Goal: Communication & Community: Answer question/provide support

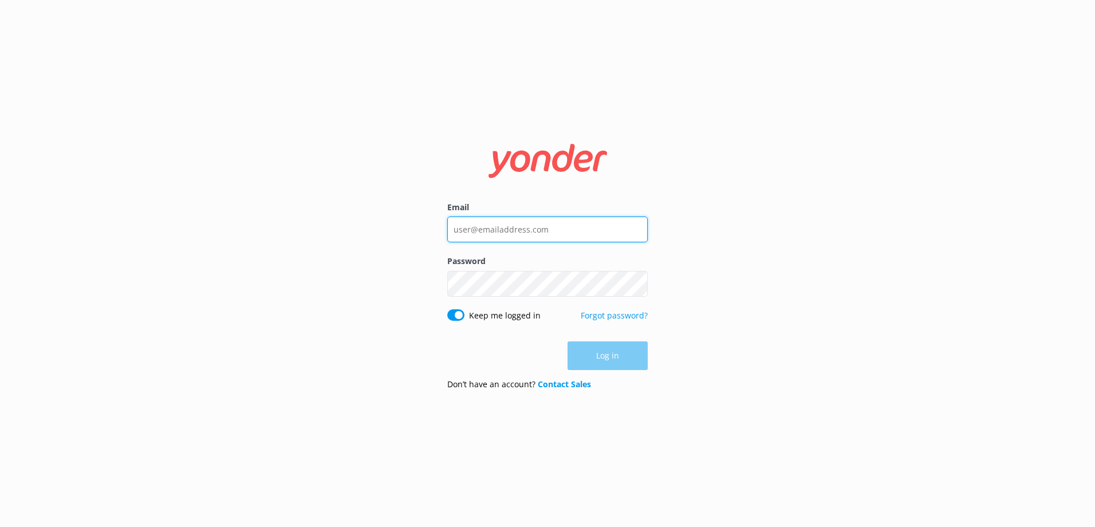
type input "[EMAIL_ADDRESS][DOMAIN_NAME]"
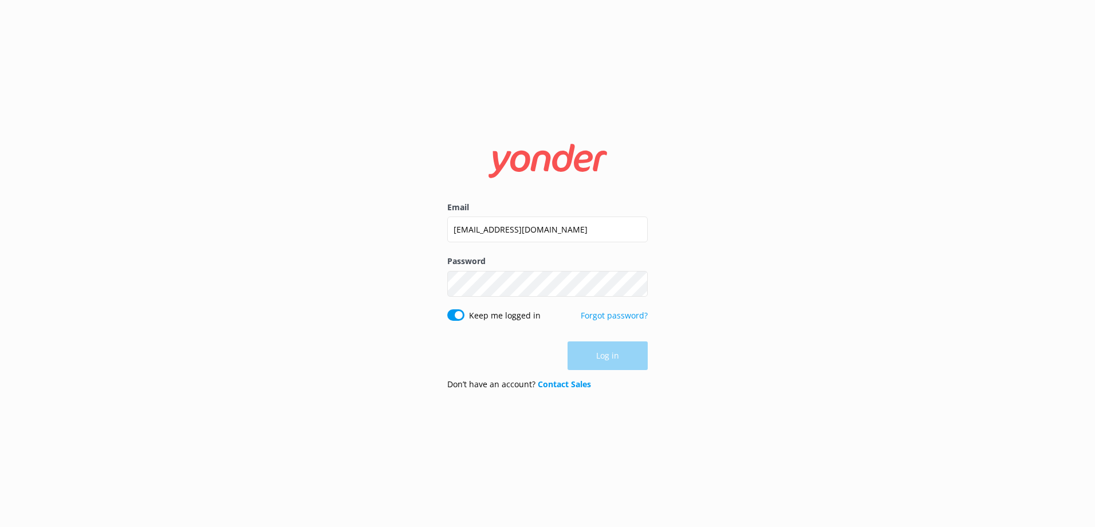
click at [624, 361] on div "Log in" at bounding box center [547, 355] width 200 height 29
click at [604, 353] on button "Log in" at bounding box center [608, 356] width 80 height 29
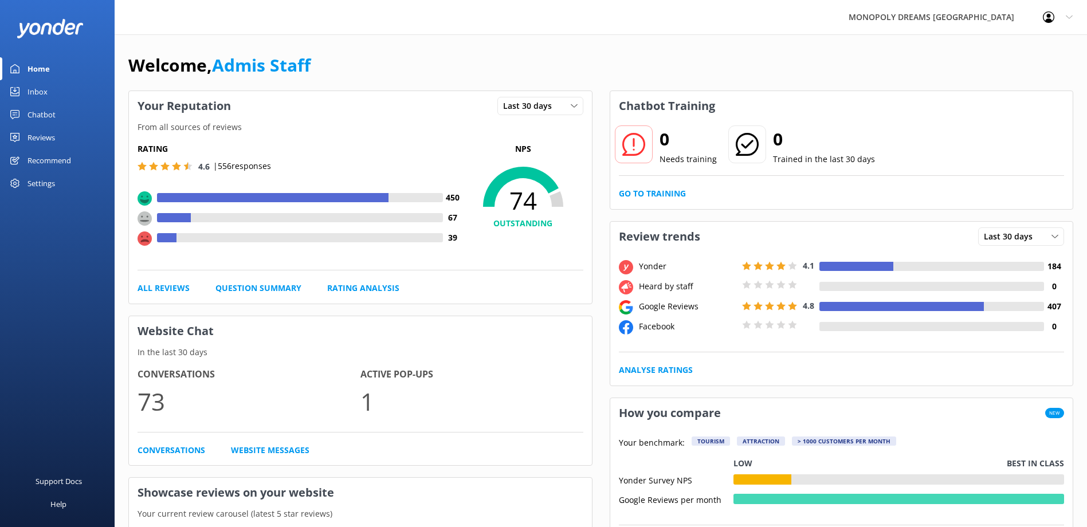
click at [25, 135] on link "Reviews" at bounding box center [57, 137] width 115 height 23
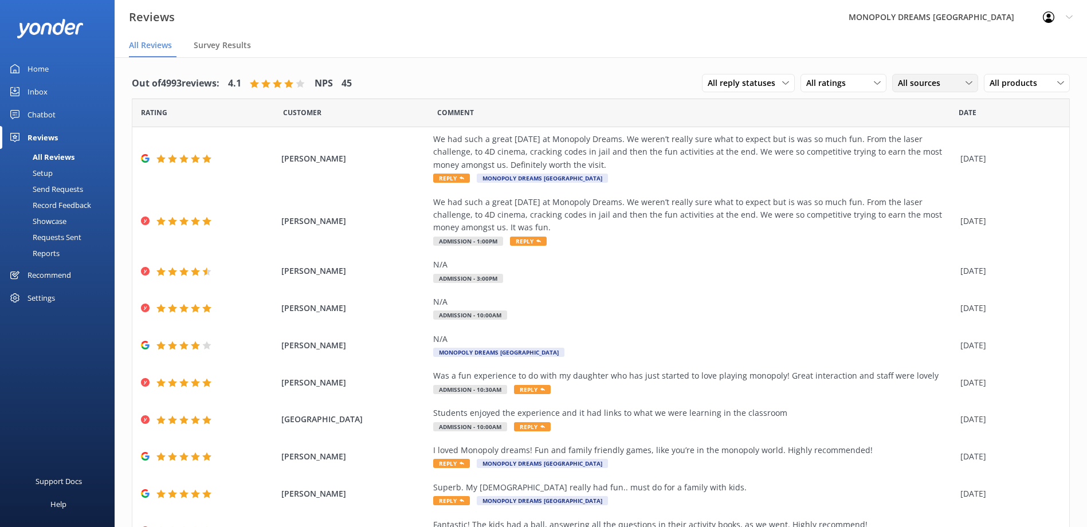
click at [908, 84] on span "All sources" at bounding box center [922, 83] width 49 height 13
click at [903, 84] on span "All sources" at bounding box center [922, 83] width 49 height 13
click at [722, 76] on div "All reply statuses All reply statuses Needs a reply Does not need reply" at bounding box center [748, 83] width 93 height 18
click at [824, 78] on span "All ratings" at bounding box center [829, 83] width 46 height 13
drag, startPoint x: 861, startPoint y: 82, endPoint x: 982, endPoint y: 87, distance: 121.5
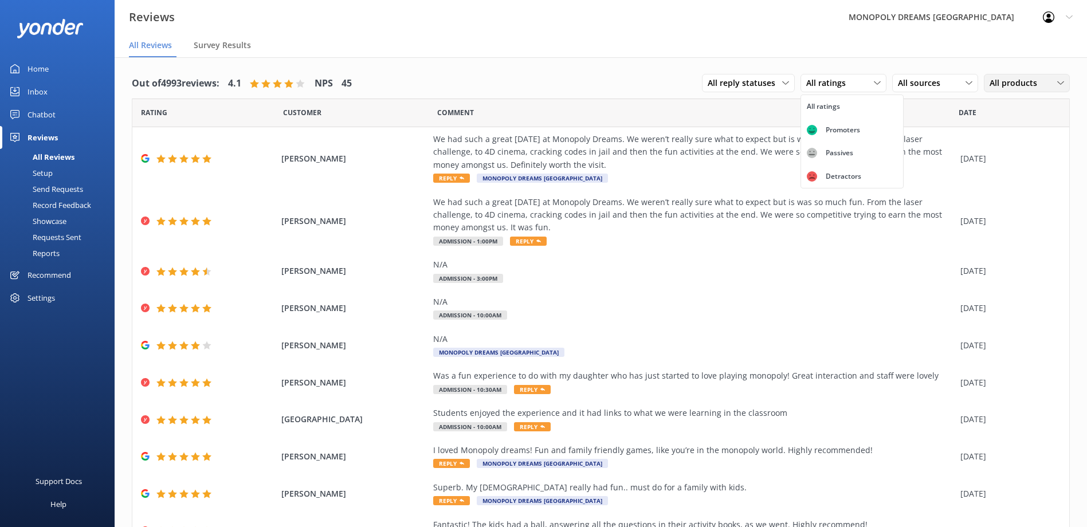
click at [861, 82] on div "All ratings" at bounding box center [843, 83] width 80 height 13
click at [991, 87] on span "All products" at bounding box center [1016, 83] width 54 height 13
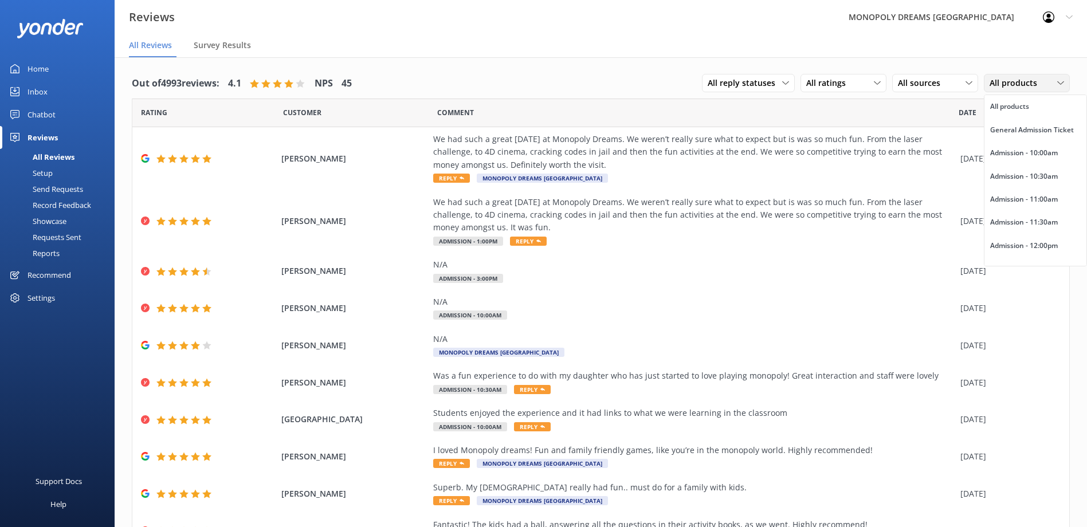
click at [986, 80] on div "All products" at bounding box center [1026, 83] width 80 height 13
click at [952, 86] on div "All sources" at bounding box center [935, 83] width 80 height 13
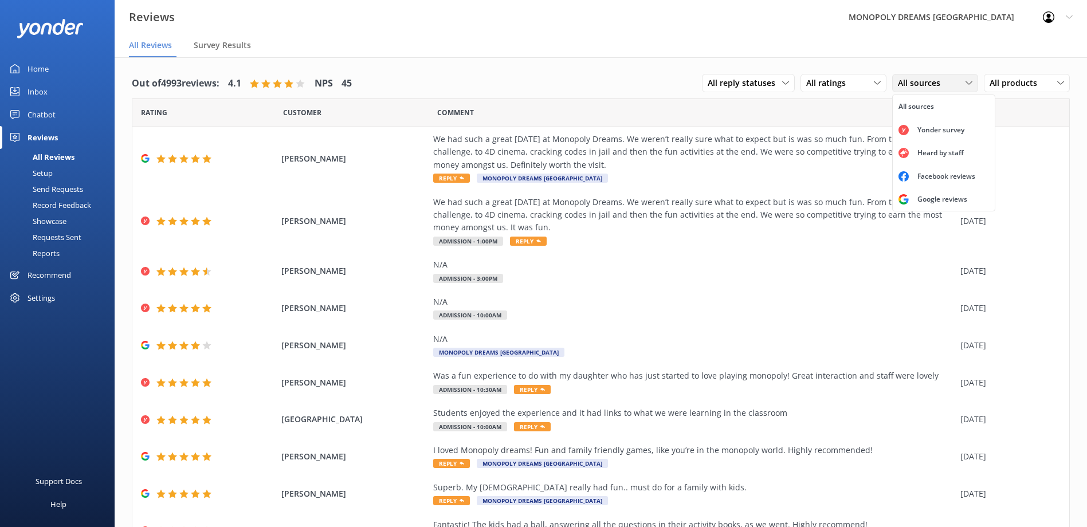
click at [920, 86] on span "All sources" at bounding box center [922, 83] width 49 height 13
click at [836, 78] on span "All ratings" at bounding box center [829, 83] width 46 height 13
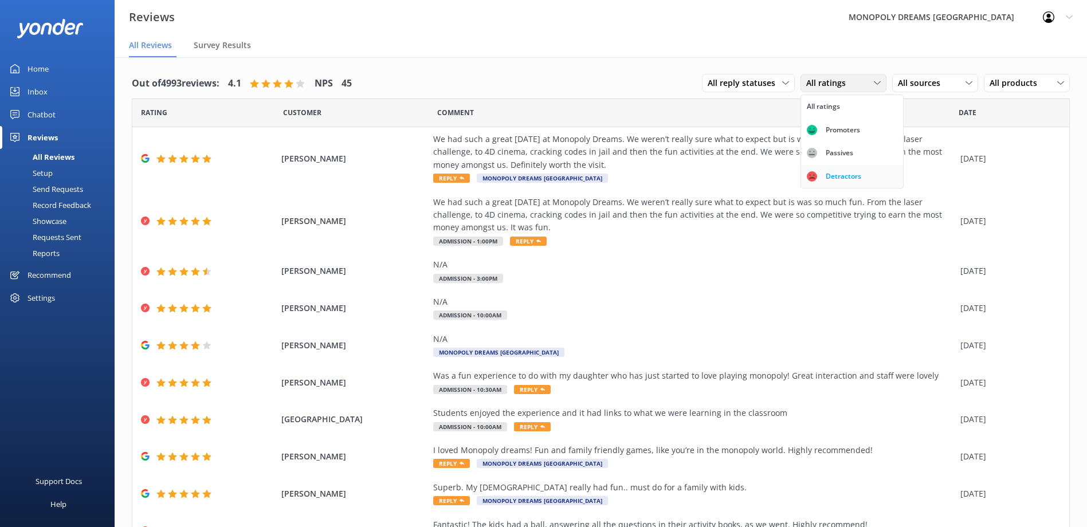
click at [831, 176] on div "Detractors" at bounding box center [843, 176] width 53 height 11
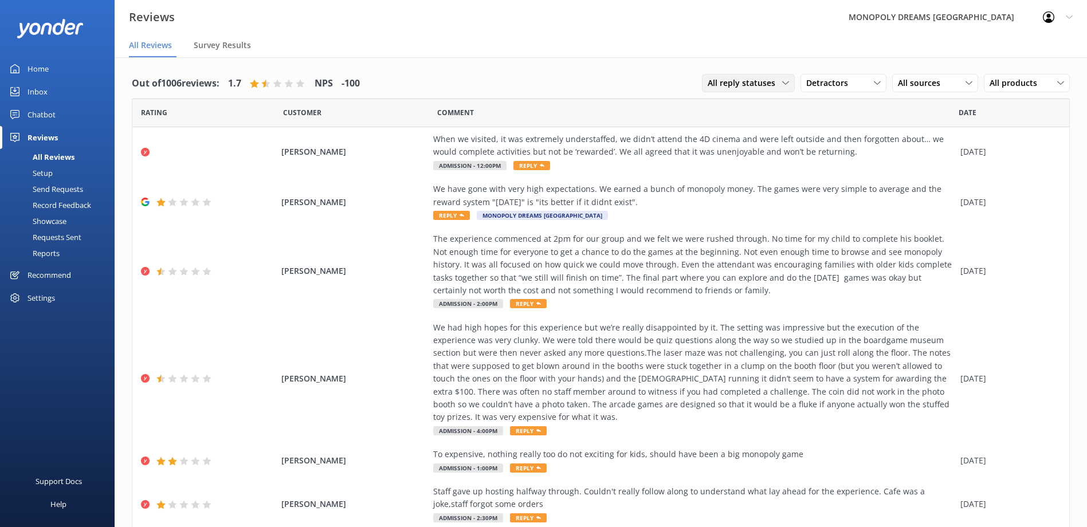
click at [747, 81] on span "All reply statuses" at bounding box center [744, 83] width 74 height 13
click at [743, 79] on span "All reply statuses" at bounding box center [744, 83] width 74 height 13
click at [396, 142] on div "[PERSON_NAME] When we visited, it was extremely understaffed, we didn’t attend …" at bounding box center [600, 152] width 936 height 50
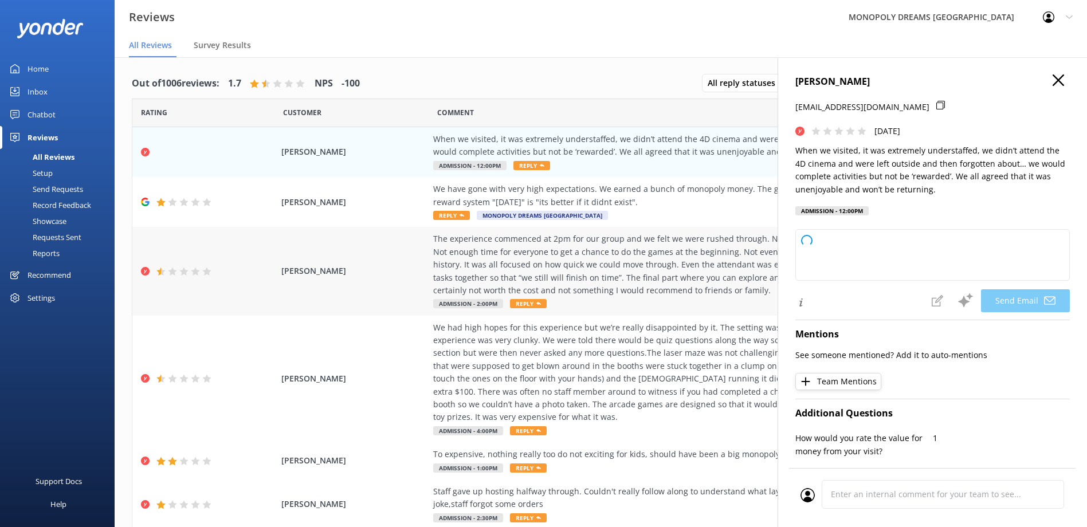
type textarea "Hi [PERSON_NAME], Thank you for sharing your feedback. We’re very sorry to hear…"
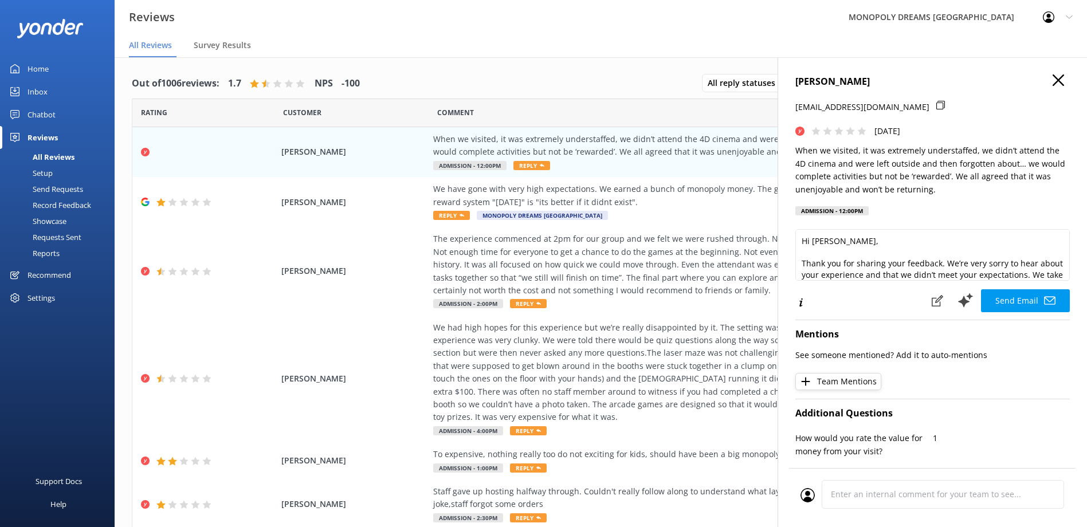
click at [1054, 82] on icon at bounding box center [1057, 79] width 11 height 11
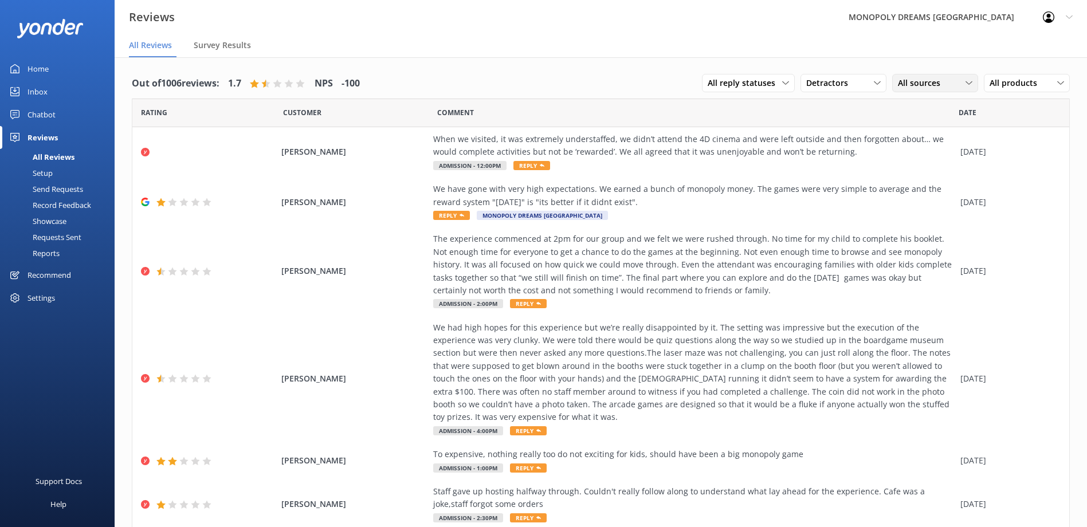
click at [943, 82] on div "All sources" at bounding box center [935, 83] width 80 height 13
click at [918, 125] on div "Yonder survey" at bounding box center [940, 129] width 64 height 11
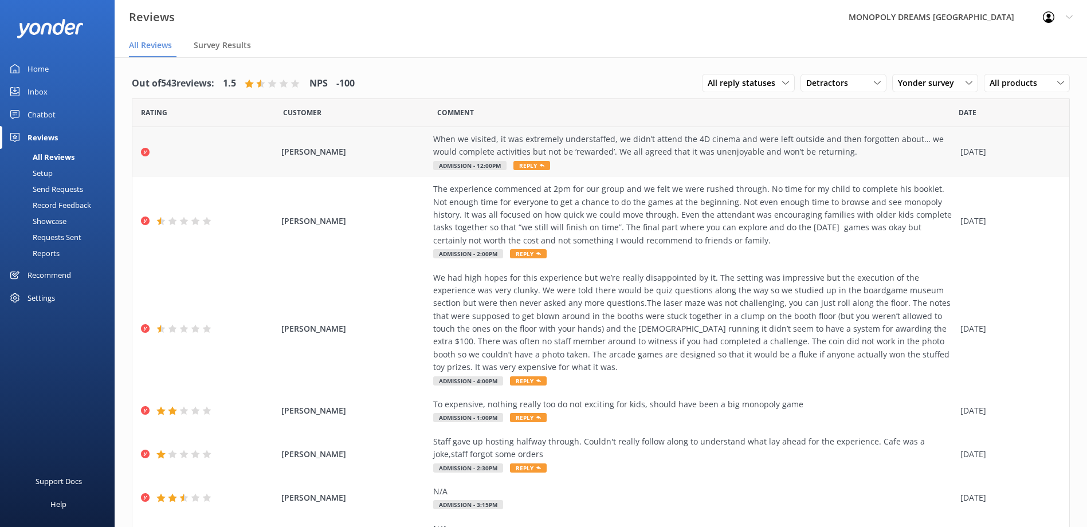
click at [568, 158] on div "When we visited, it was extremely understaffed, we didn’t attend the 4D cinema …" at bounding box center [693, 146] width 521 height 26
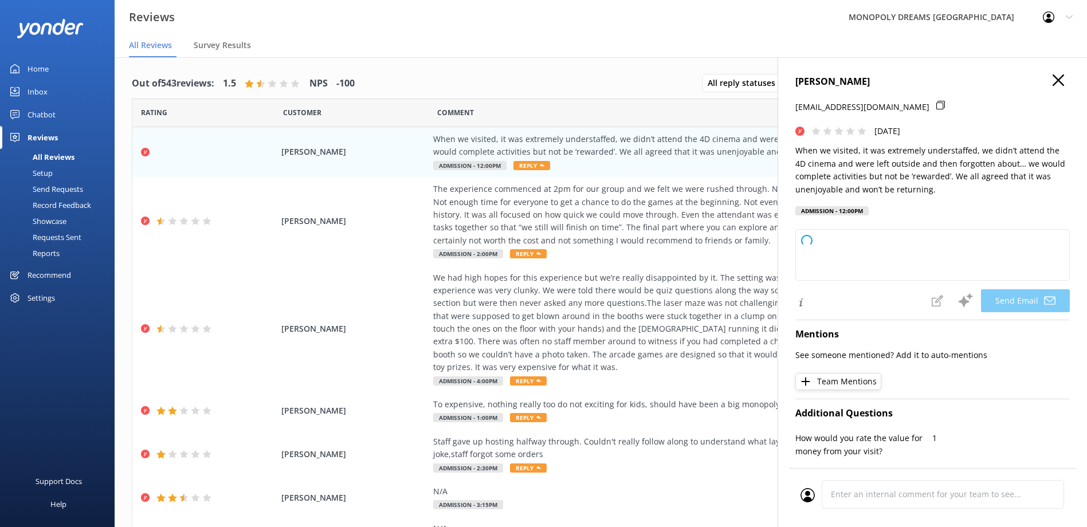
type textarea "Hi [PERSON_NAME], Thank you for sharing your feedback. We're very sorry to hear…"
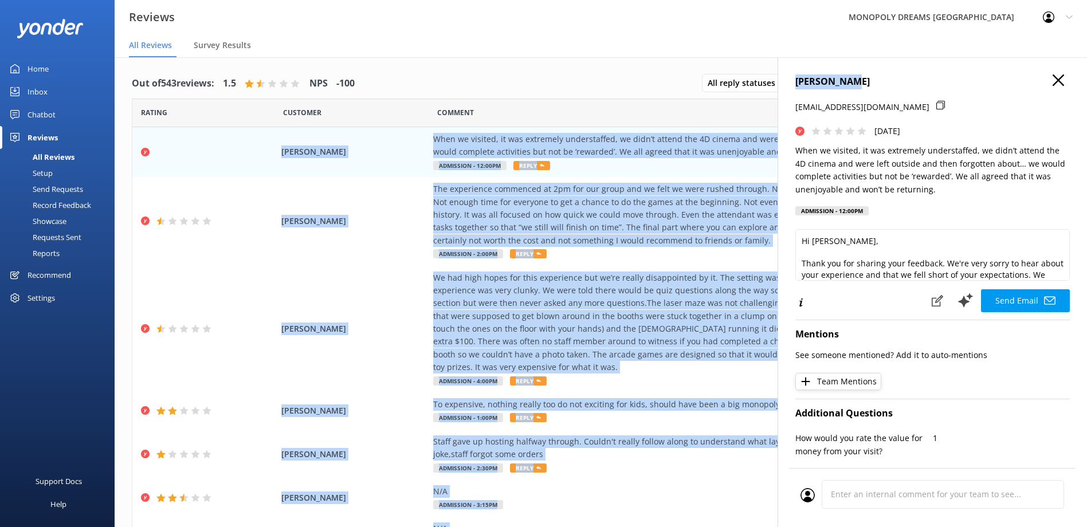
drag, startPoint x: 859, startPoint y: 77, endPoint x: 745, endPoint y: 100, distance: 116.3
click at [745, 100] on div "Out of 543 reviews: 1.5 NPS -100 All reply statuses All reply statuses Needs a …" at bounding box center [601, 303] width 972 height 493
drag, startPoint x: 745, startPoint y: 100, endPoint x: 931, endPoint y: 91, distance: 186.9
click at [946, 88] on h4 "[PERSON_NAME]" at bounding box center [932, 81] width 274 height 15
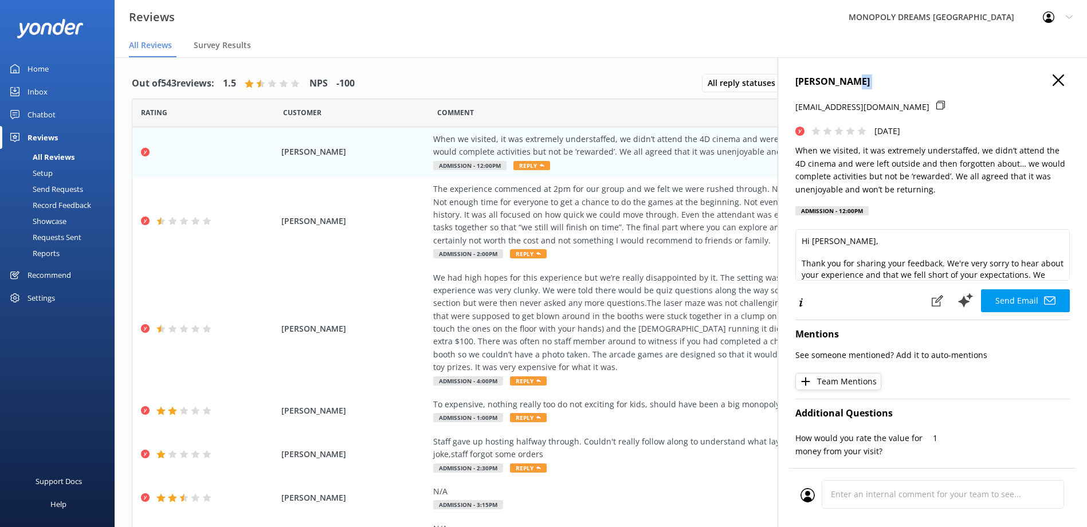
drag, startPoint x: 865, startPoint y: 84, endPoint x: 795, endPoint y: 90, distance: 70.7
click at [795, 90] on div "[PERSON_NAME] [EMAIL_ADDRESS][DOMAIN_NAME] [DATE] When we visited, it was extre…" at bounding box center [932, 148] width 274 height 148
click at [855, 81] on h4 "[PERSON_NAME]" at bounding box center [932, 81] width 274 height 15
click at [846, 81] on h4 "[PERSON_NAME]" at bounding box center [932, 81] width 274 height 15
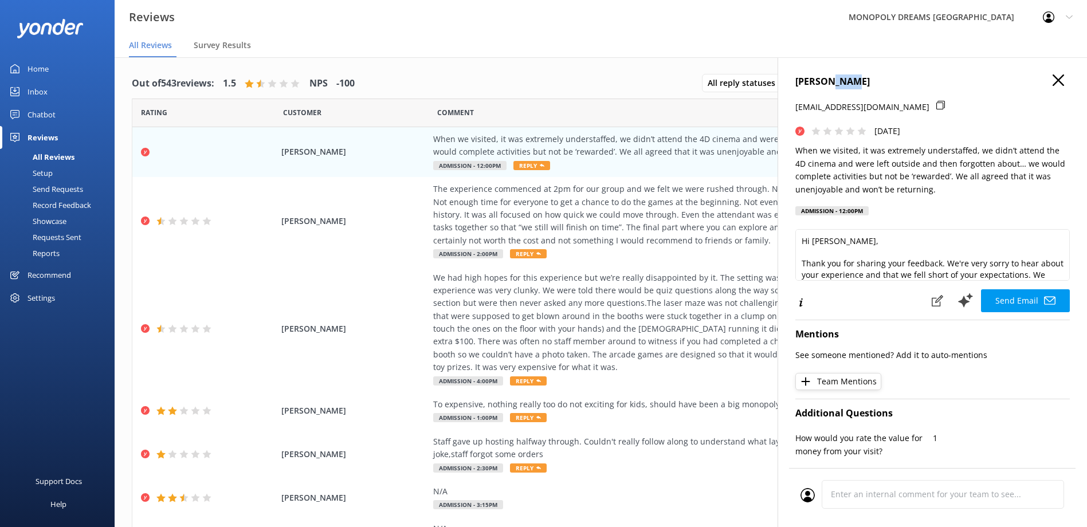
click at [846, 81] on h4 "[PERSON_NAME]" at bounding box center [932, 81] width 274 height 15
click at [847, 81] on h4 "[PERSON_NAME]" at bounding box center [932, 81] width 274 height 15
click at [852, 81] on h4 "[PERSON_NAME]" at bounding box center [932, 81] width 274 height 15
click at [868, 69] on div "[PERSON_NAME] [EMAIL_ADDRESS][DOMAIN_NAME] [DATE] When we visited, it was extre…" at bounding box center [931, 320] width 309 height 527
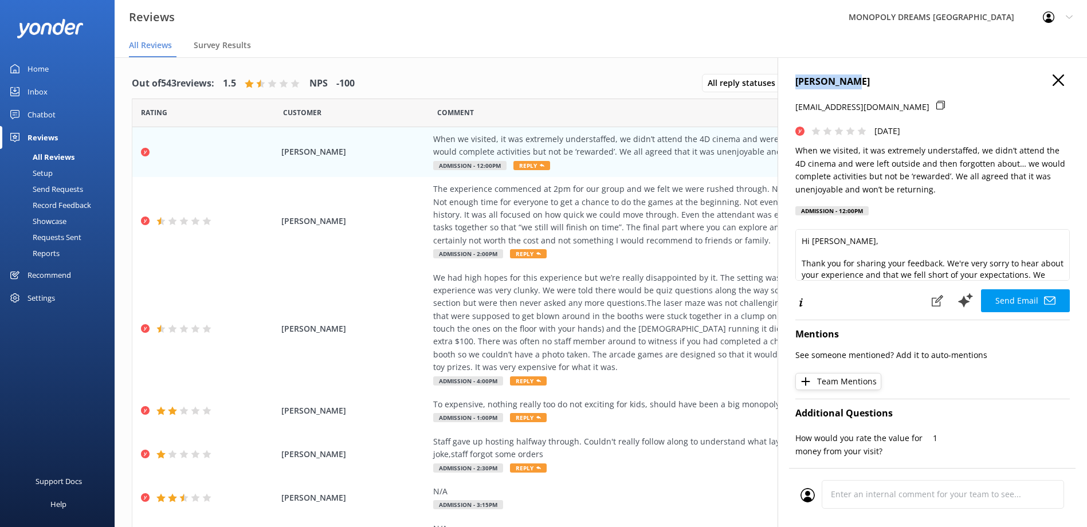
drag, startPoint x: 851, startPoint y: 82, endPoint x: 785, endPoint y: 87, distance: 66.6
click at [785, 87] on div "[PERSON_NAME] [EMAIL_ADDRESS][DOMAIN_NAME] [DATE] When we visited, it was extre…" at bounding box center [931, 320] width 309 height 527
copy h4 "[PERSON_NAME]"
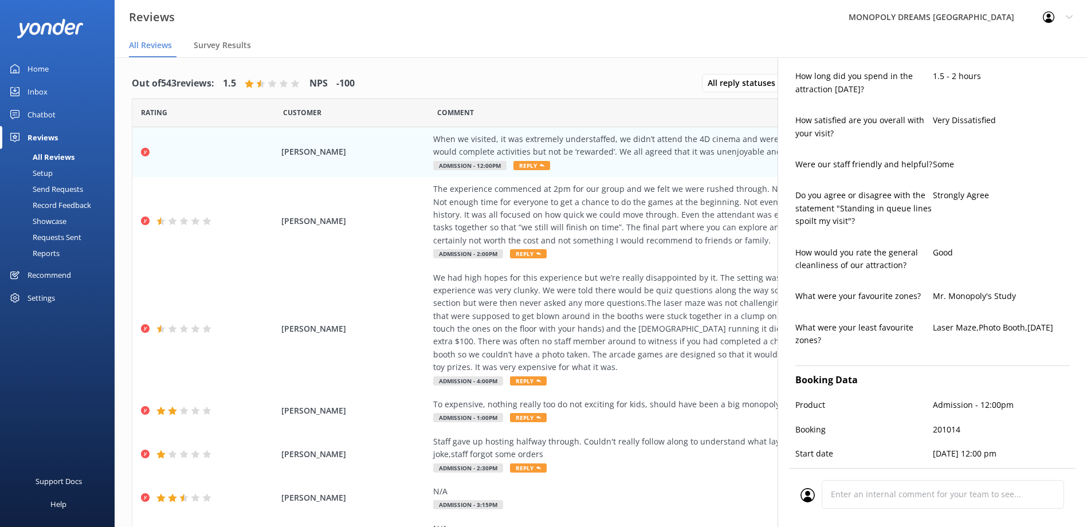
scroll to position [530, 0]
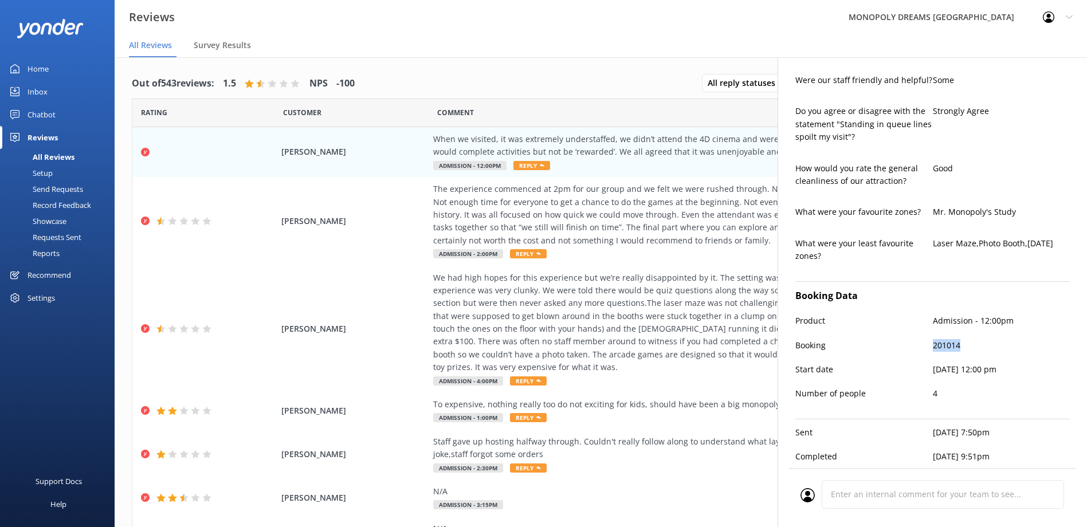
drag, startPoint x: 959, startPoint y: 336, endPoint x: 917, endPoint y: 343, distance: 42.9
click at [917, 343] on div "Booking 201014" at bounding box center [932, 351] width 274 height 24
copy div "201014"
click at [882, 372] on div "Start date [DATE] 12:00 pm" at bounding box center [932, 375] width 274 height 24
drag, startPoint x: 958, startPoint y: 334, endPoint x: 871, endPoint y: 334, distance: 87.1
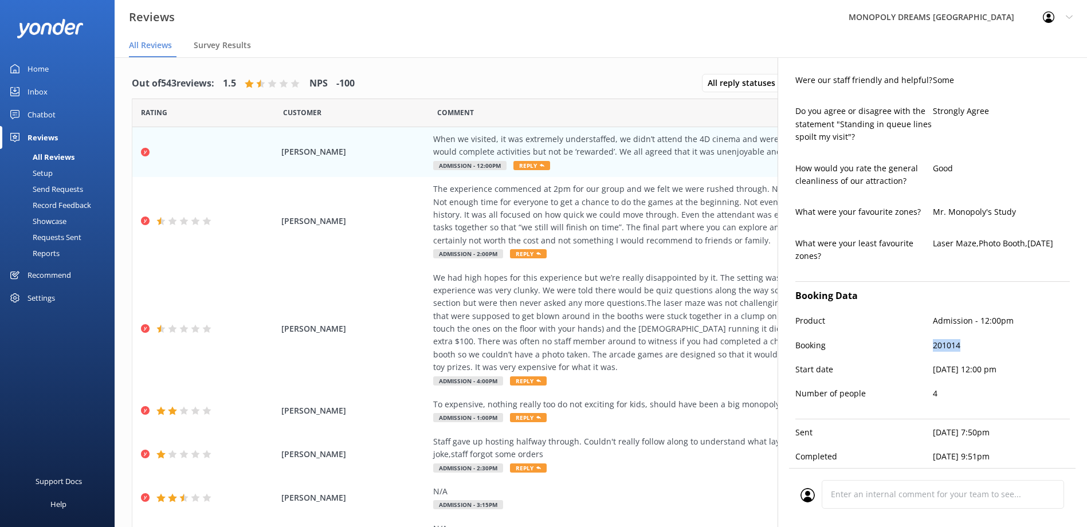
click at [871, 339] on div "Booking 201014" at bounding box center [932, 351] width 274 height 24
copy div "201014"
click at [935, 339] on p "201014" at bounding box center [1000, 345] width 137 height 13
drag, startPoint x: 958, startPoint y: 335, endPoint x: 928, endPoint y: 333, distance: 29.3
click at [932, 339] on p "201014" at bounding box center [1000, 345] width 137 height 13
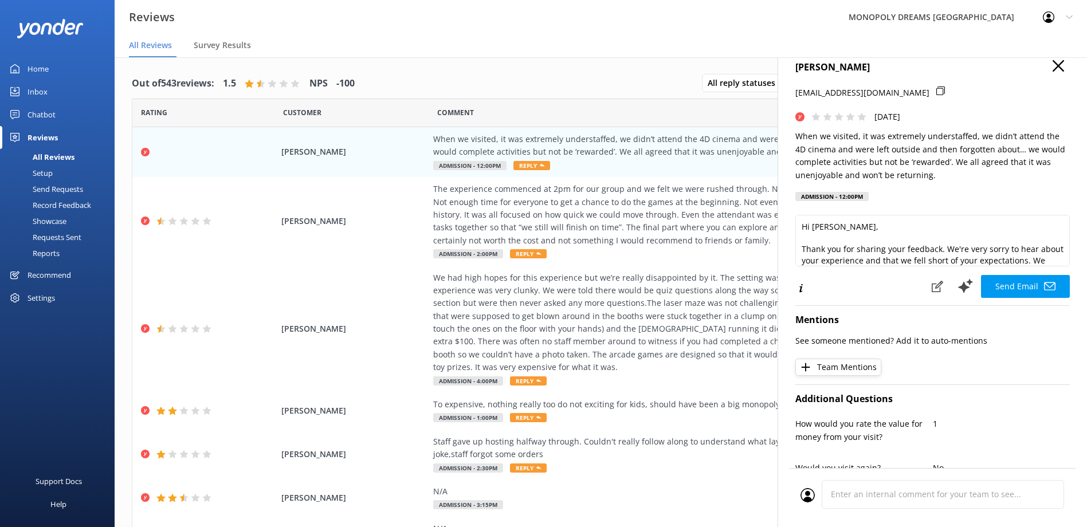
scroll to position [0, 0]
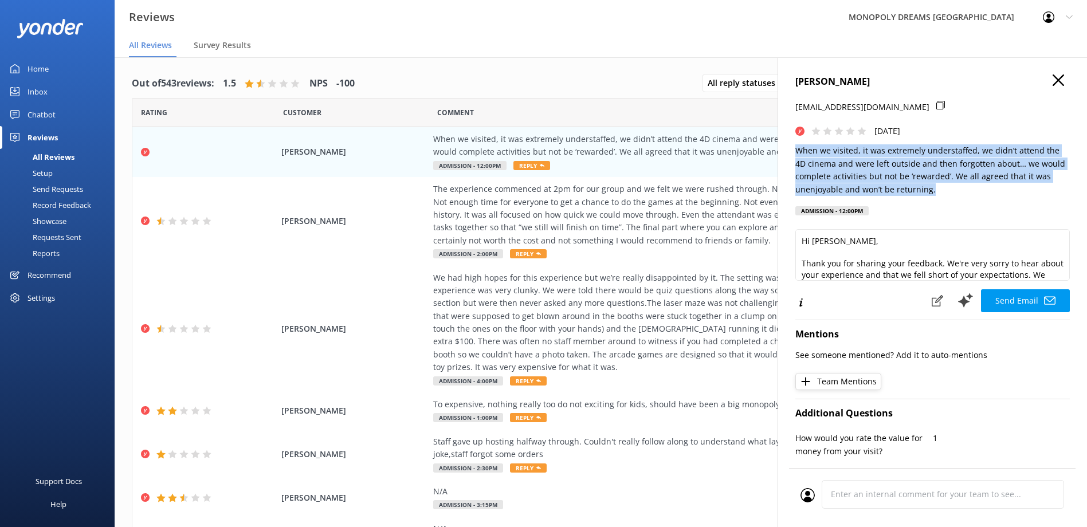
drag, startPoint x: 951, startPoint y: 188, endPoint x: 796, endPoint y: 149, distance: 159.5
click at [796, 149] on p "When we visited, it was extremely understaffed, we didn’t attend the 4D cinema …" at bounding box center [932, 170] width 274 height 52
copy p "When we visited, it was extremely understaffed, we didn’t attend the 4D cinema …"
click at [1052, 79] on icon at bounding box center [1057, 79] width 11 height 11
